Goal: Information Seeking & Learning: Learn about a topic

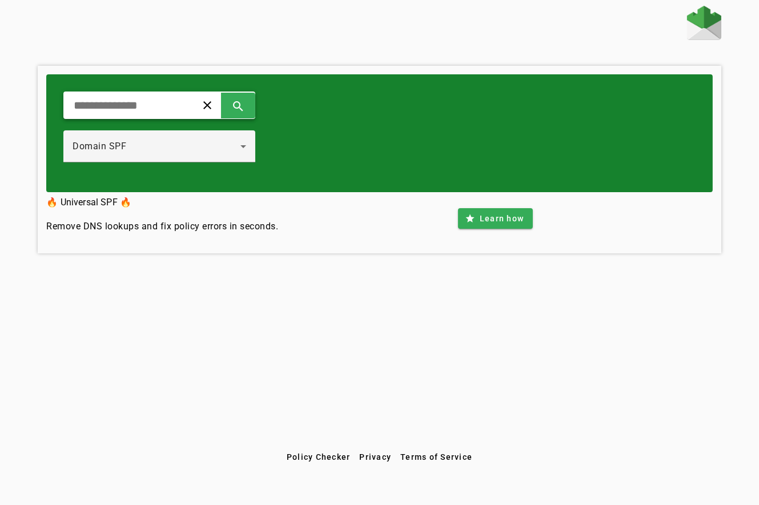
click at [129, 107] on input "text" at bounding box center [126, 105] width 106 height 14
paste input "**********"
type input "**********"
click at [255, 102] on button "search" at bounding box center [238, 106] width 34 height 26
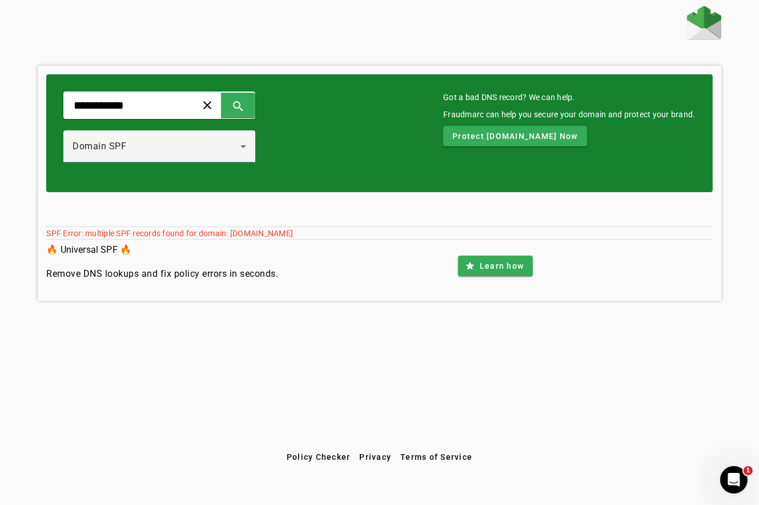
click at [253, 247] on div "🔥 Universal SPF 🔥 Remove DNS lookups and fix policy errors in seconds." at bounding box center [162, 266] width 232 height 48
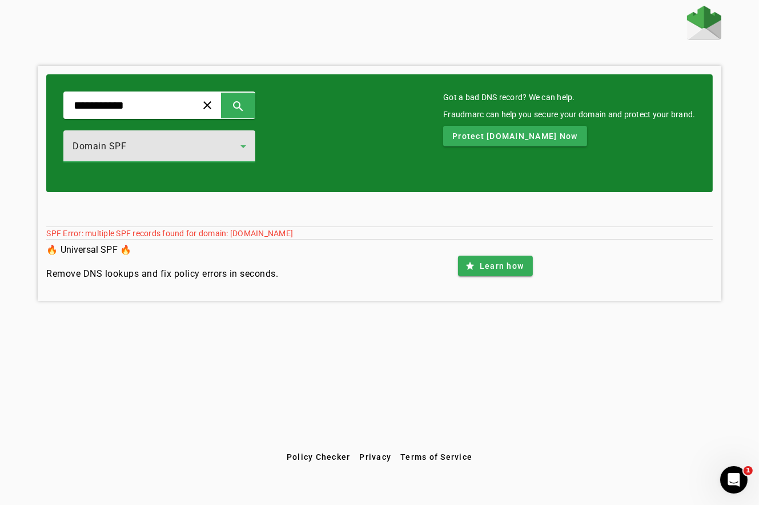
click at [201, 139] on div "Domain SPF" at bounding box center [157, 146] width 168 height 14
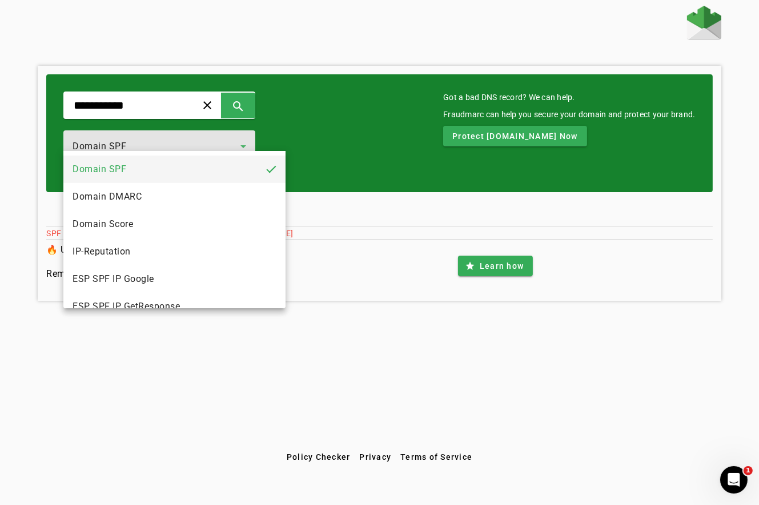
drag, startPoint x: 156, startPoint y: 198, endPoint x: 162, endPoint y: 197, distance: 6.5
click at [157, 199] on mat-option "Domain DMARC" at bounding box center [174, 196] width 222 height 27
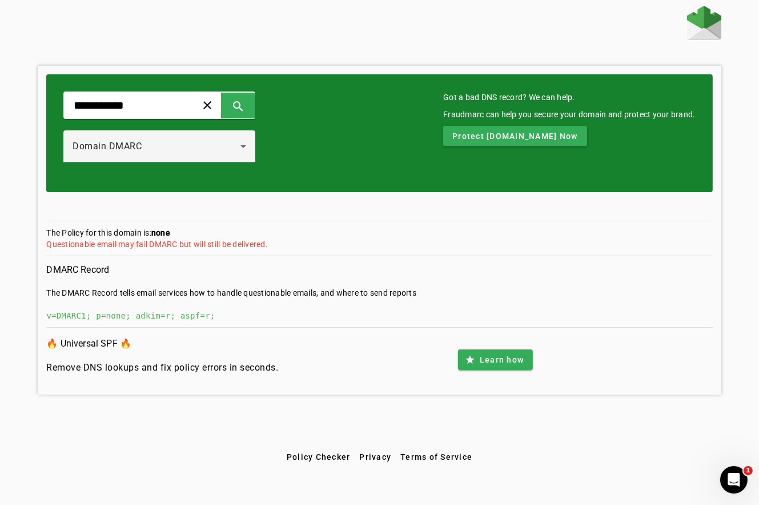
click at [188, 310] on div "v=DMARC1; p=none; adkim=r; aspf=r;" at bounding box center [379, 315] width 666 height 11
click at [210, 139] on div "Domain DMARC" at bounding box center [157, 146] width 168 height 14
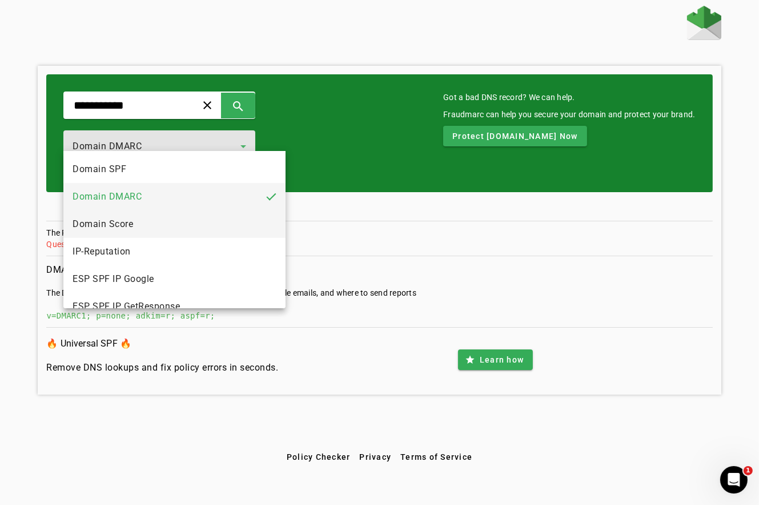
click at [139, 219] on mat-option "Domain Score" at bounding box center [174, 223] width 222 height 27
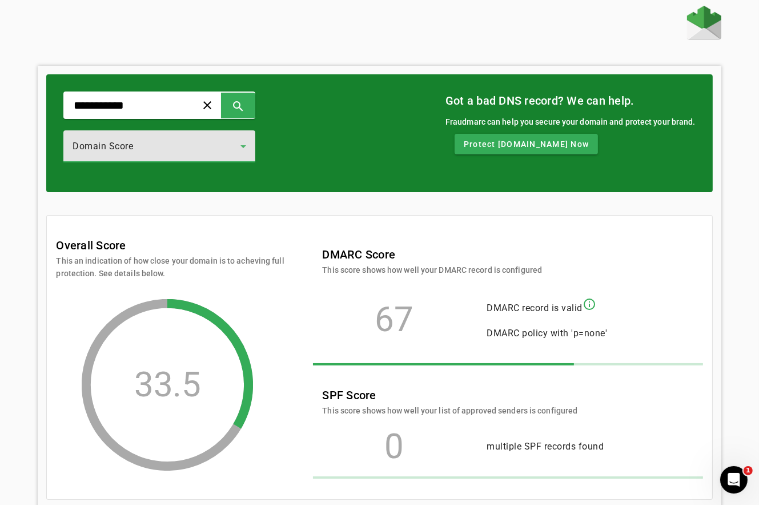
click at [210, 139] on div "Domain Score" at bounding box center [157, 146] width 168 height 14
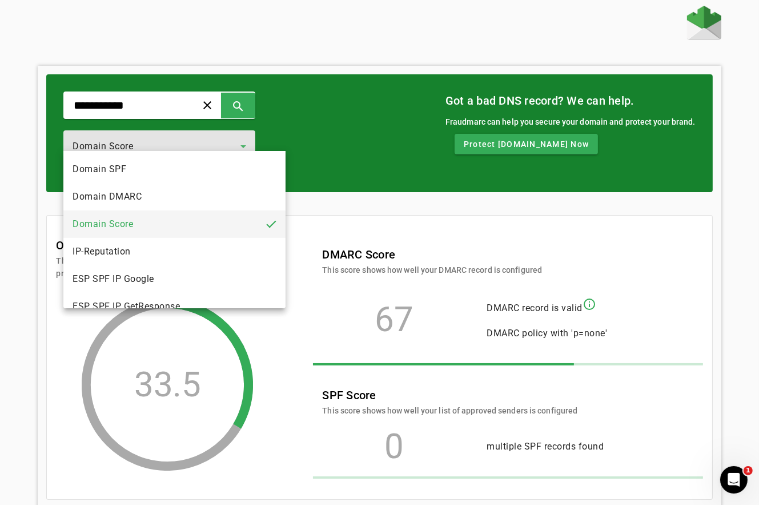
click at [173, 176] on mat-option "Domain SPF" at bounding box center [174, 168] width 222 height 27
